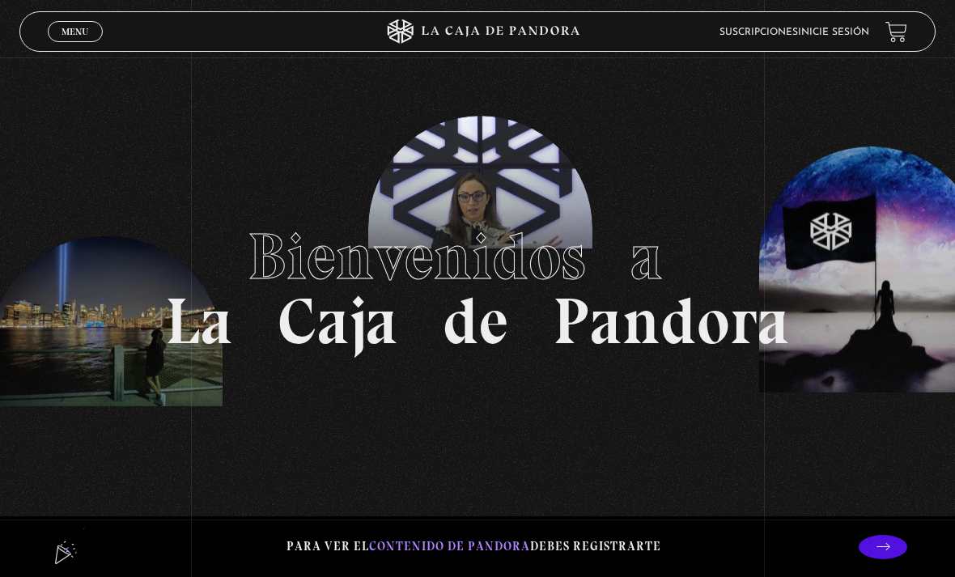
click at [828, 36] on link "Inicie sesión" at bounding box center [833, 33] width 71 height 10
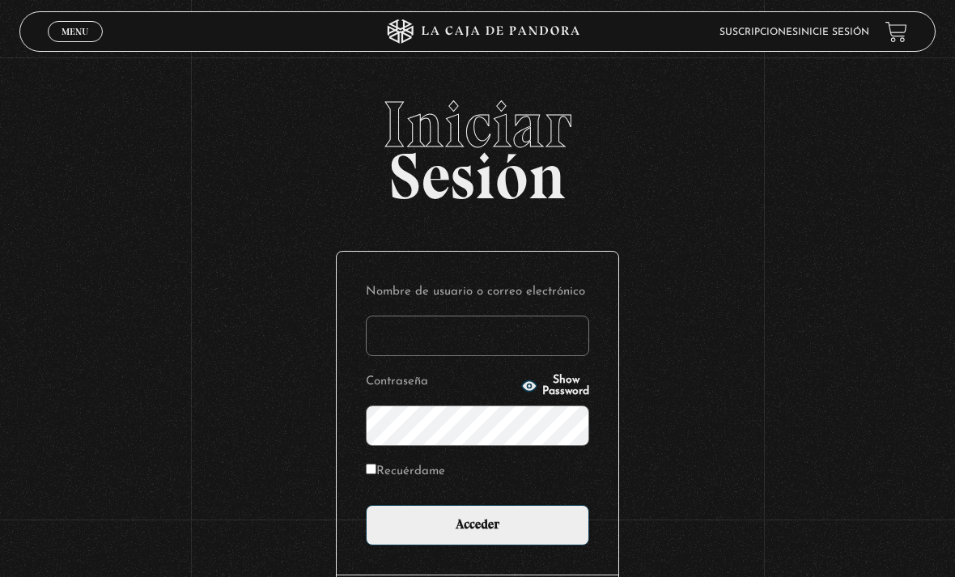
type input "tamarachaves1994@gmail.com"
click at [477, 533] on input "Acceder" at bounding box center [477, 525] width 223 height 40
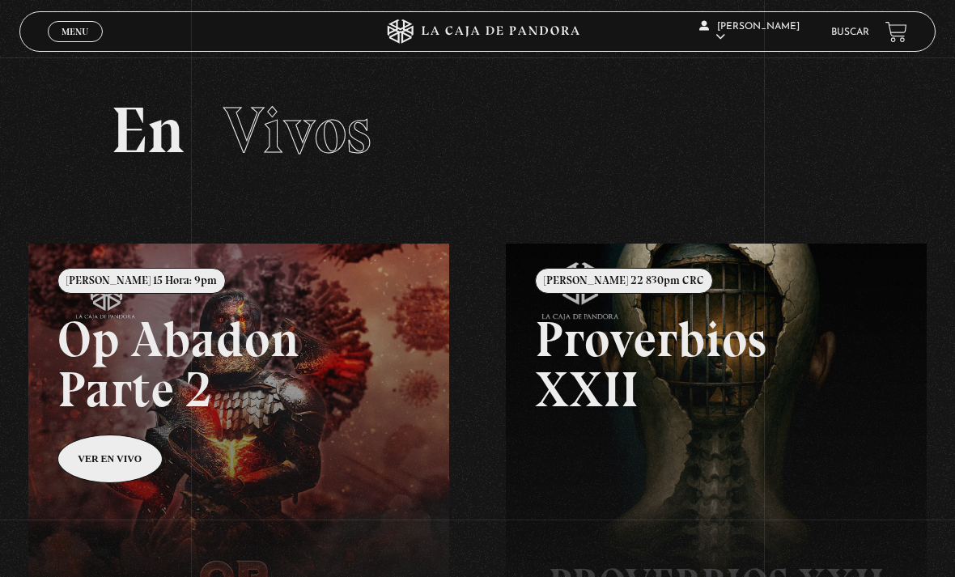
click at [88, 23] on link "Menu Cerrar" at bounding box center [75, 31] width 55 height 21
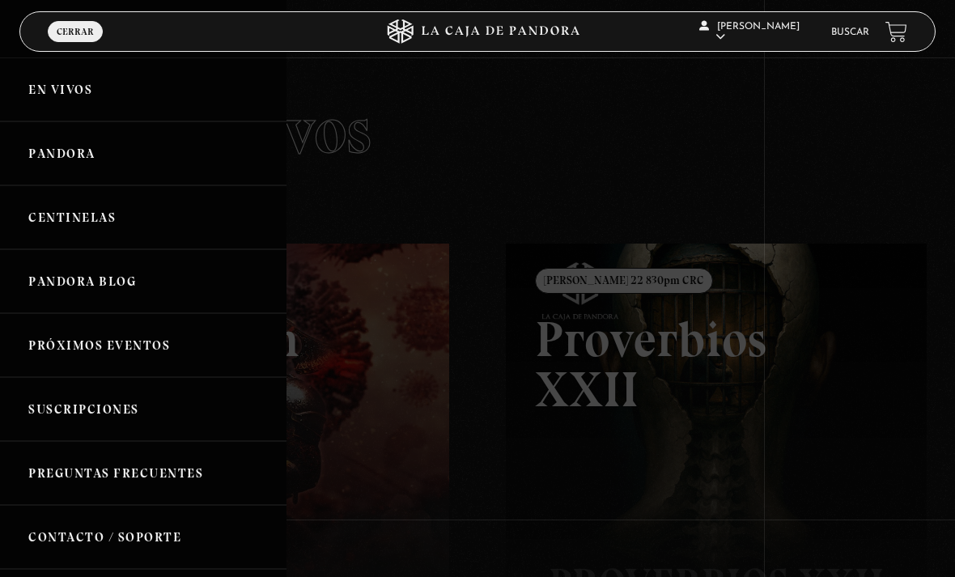
click at [70, 159] on link "Pandora" at bounding box center [143, 153] width 286 height 64
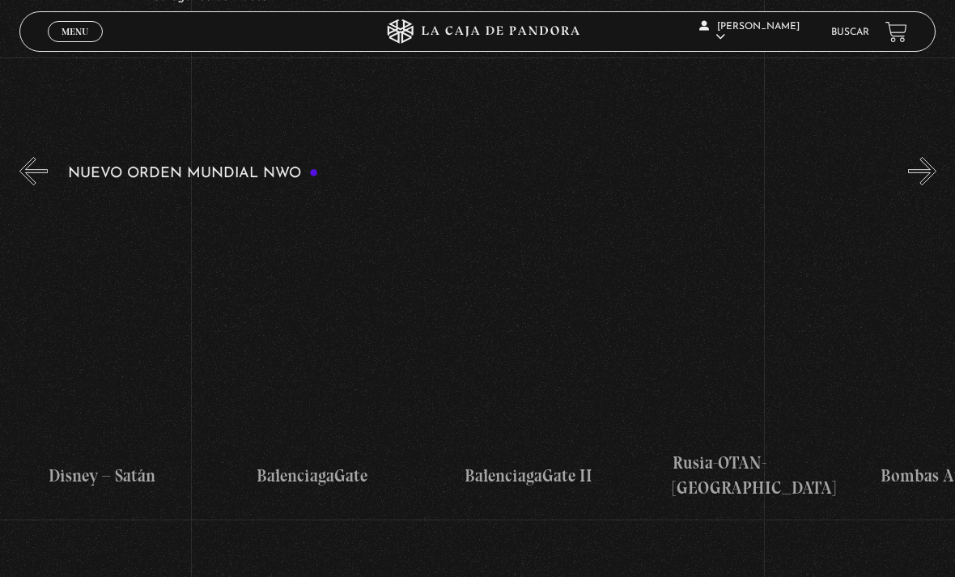
scroll to position [0, 8350]
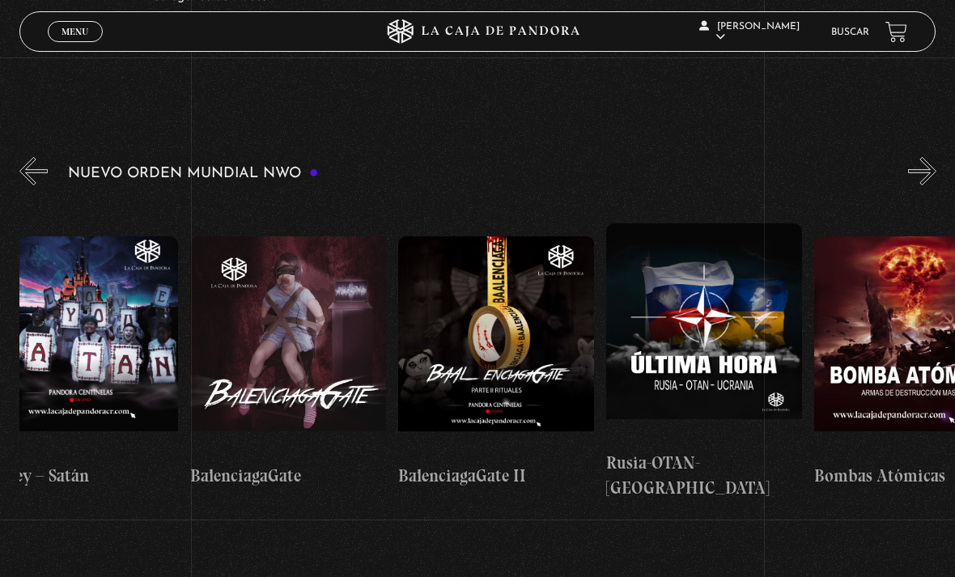
click at [679, 328] on figure at bounding box center [704, 332] width 196 height 218
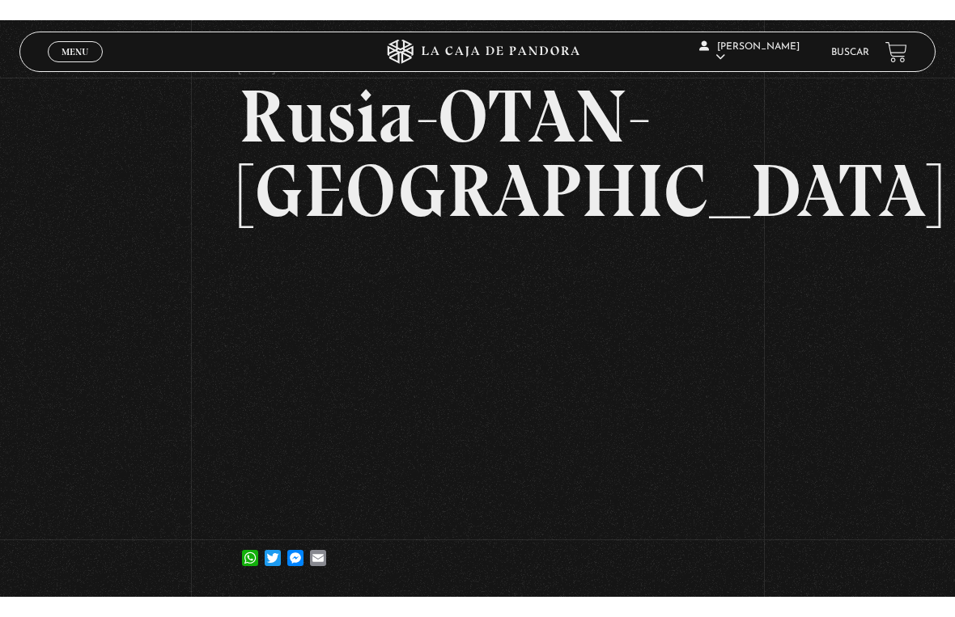
scroll to position [19, 0]
